Goal: Find specific page/section: Find specific page/section

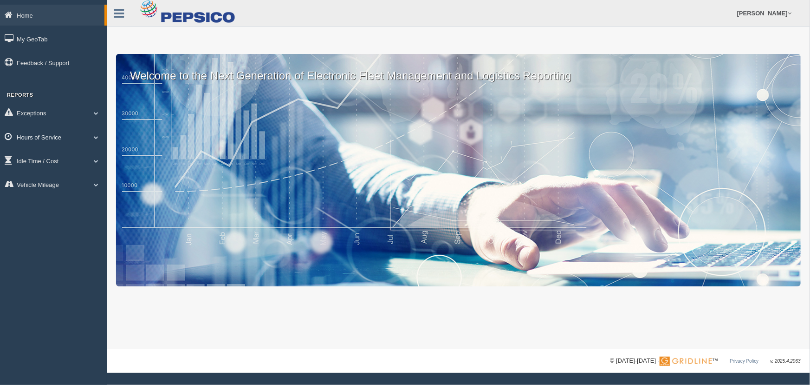
click at [93, 141] on link "Hours of Service" at bounding box center [53, 136] width 107 height 21
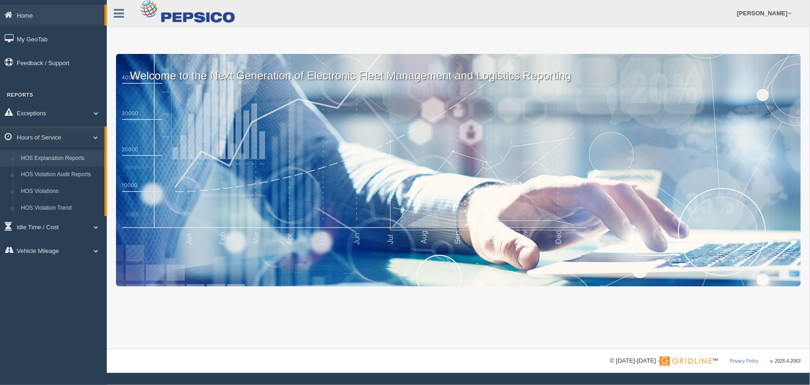
click at [96, 154] on link "HOS Explanation Reports" at bounding box center [61, 158] width 88 height 17
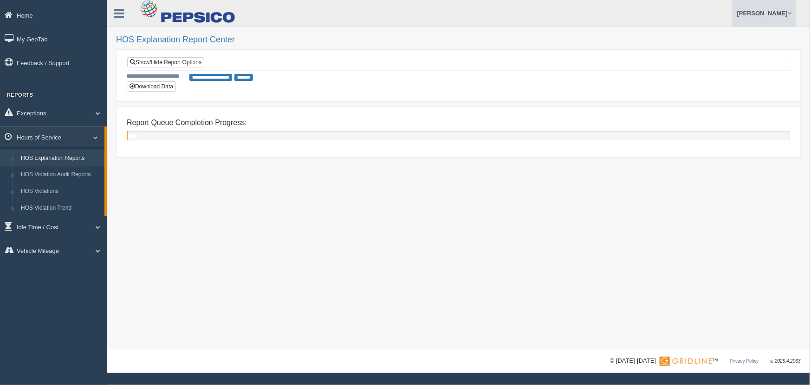
click at [757, 16] on link "[PERSON_NAME]" at bounding box center [765, 13] width 64 height 26
click at [724, 51] on link "Log Off" at bounding box center [745, 55] width 101 height 19
